Goal: Find specific page/section: Find specific page/section

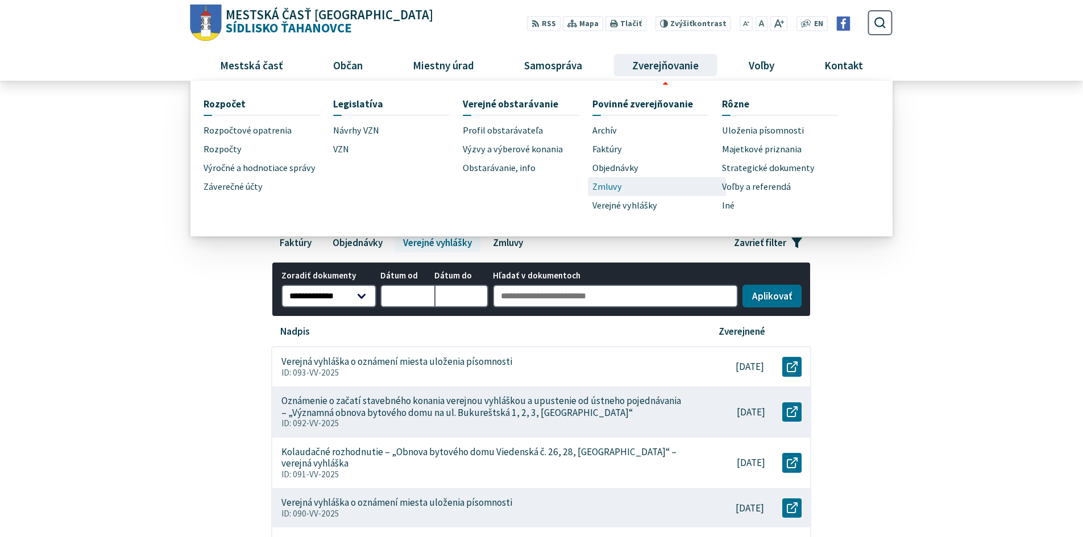
click at [622, 183] on link "Zmluvy" at bounding box center [657, 186] width 130 height 19
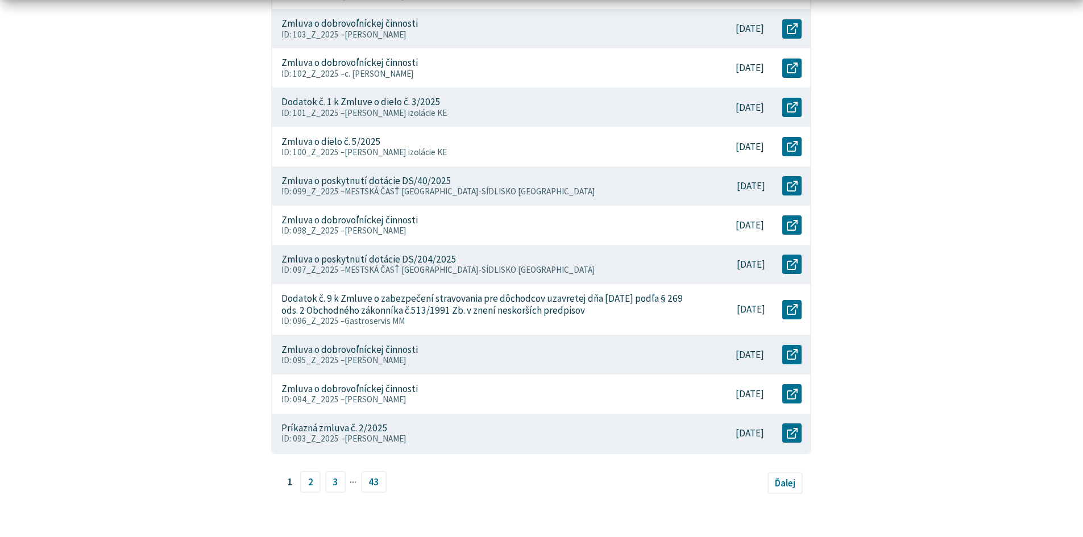
scroll to position [398, 0]
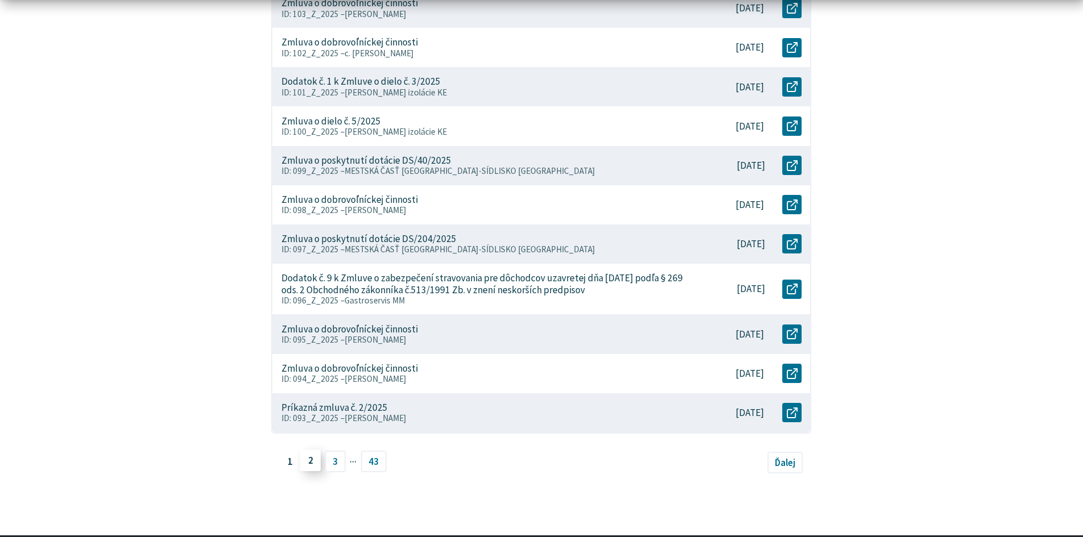
click at [312, 463] on link "2" at bounding box center [310, 461] width 20 height 22
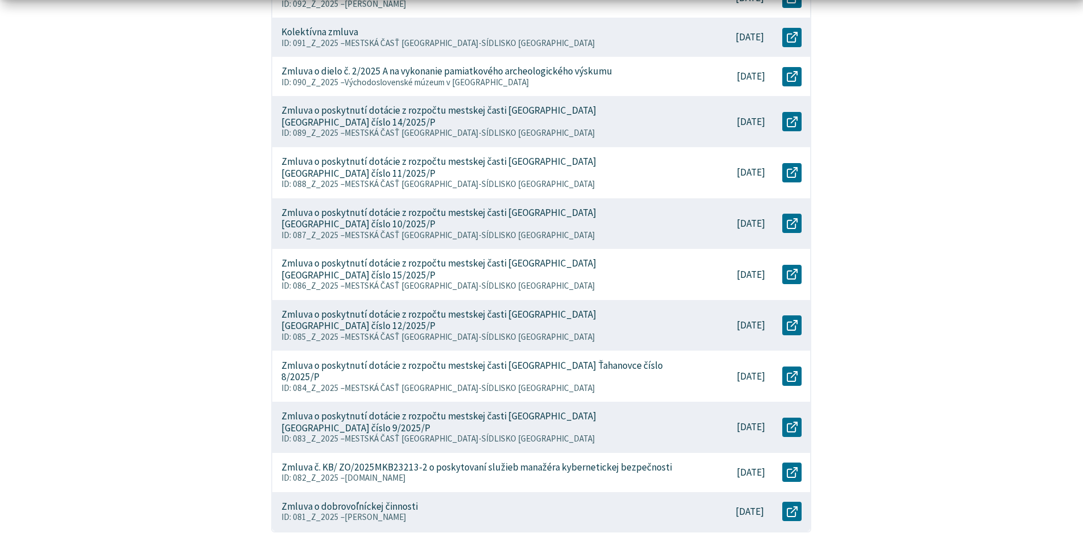
scroll to position [398, 0]
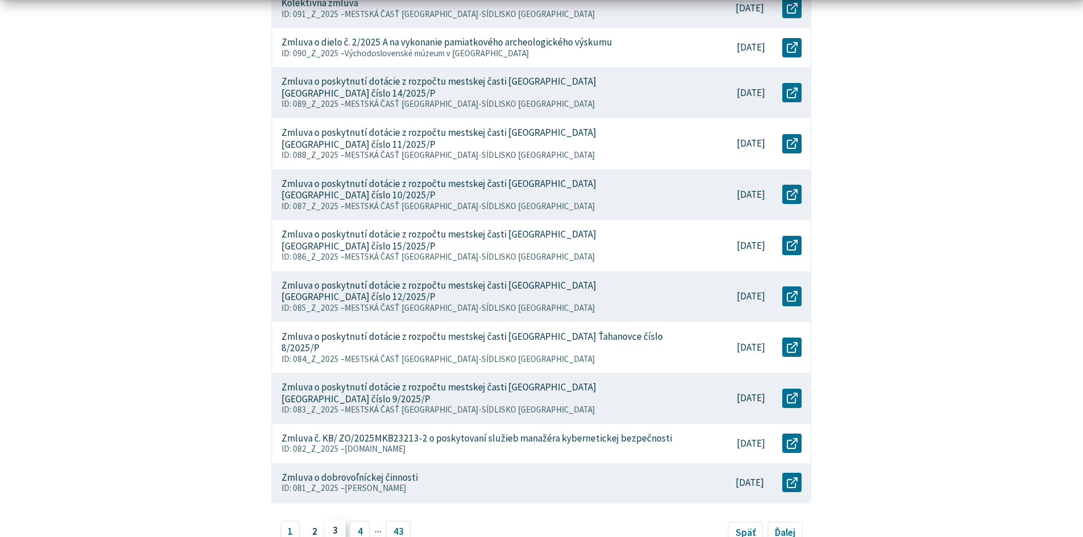
click at [332, 520] on link "3" at bounding box center [335, 531] width 20 height 22
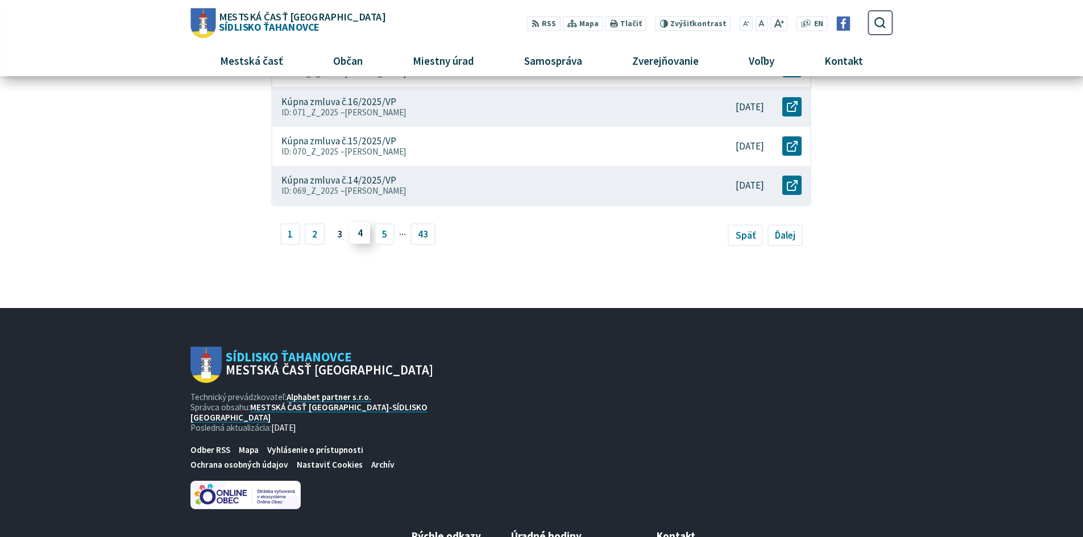
scroll to position [595, 0]
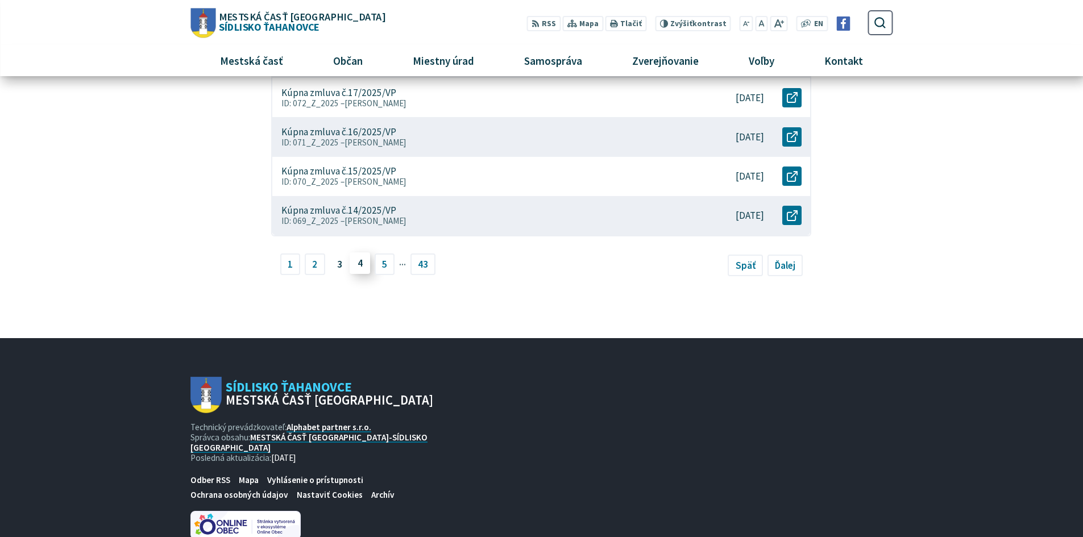
click at [359, 403] on div "Preskočiť na obsah Mestská časť Košice Sídlisko Ťahanovce Prepnúť Menu Mestská …" at bounding box center [541, 60] width 737 height 1310
click at [355, 252] on link "4" at bounding box center [360, 263] width 20 height 22
